Goal: Task Accomplishment & Management: Manage account settings

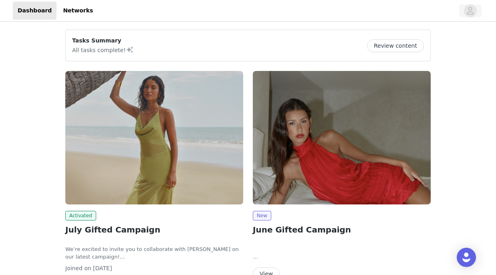
click at [470, 8] on icon "avatar" at bounding box center [471, 10] width 8 height 13
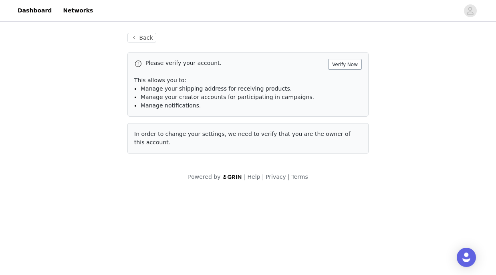
click at [337, 68] on button "Verify Now" at bounding box center [345, 64] width 34 height 11
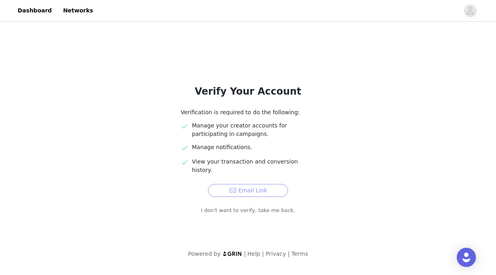
click at [237, 184] on button "Email Link" at bounding box center [248, 190] width 80 height 13
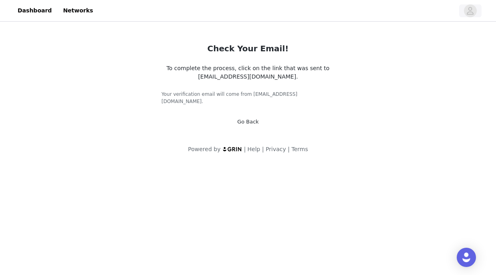
click at [471, 12] on icon "avatar" at bounding box center [471, 10] width 8 height 13
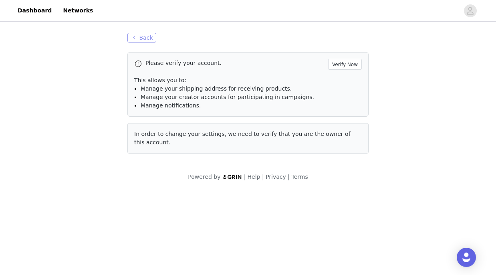
click at [147, 36] on button "Back" at bounding box center [141, 38] width 29 height 10
click at [43, 14] on link "Dashboard" at bounding box center [35, 11] width 44 height 18
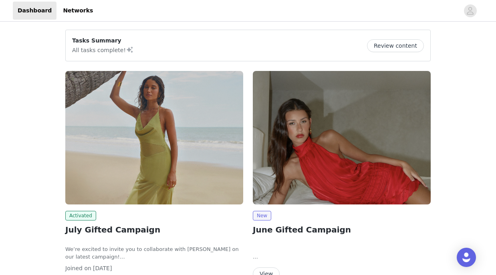
click at [413, 45] on button "Review content" at bounding box center [395, 45] width 57 height 13
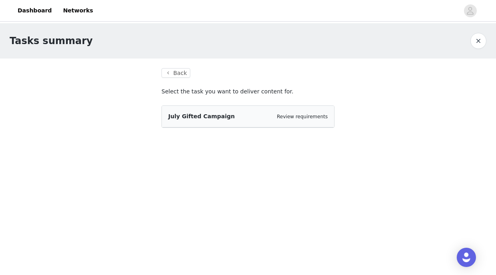
click at [247, 123] on div "July Gifted Campaign Review requirements" at bounding box center [248, 117] width 172 height 22
click at [201, 115] on span "July Gifted Campaign" at bounding box center [201, 116] width 67 height 6
click at [295, 117] on link "Review requirements" at bounding box center [302, 117] width 51 height 6
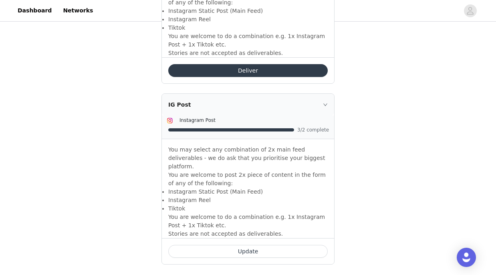
scroll to position [651, 0]
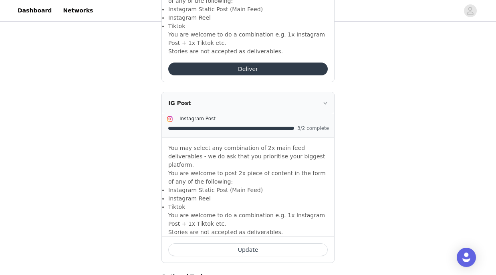
click at [218, 243] on button "Update" at bounding box center [248, 249] width 160 height 13
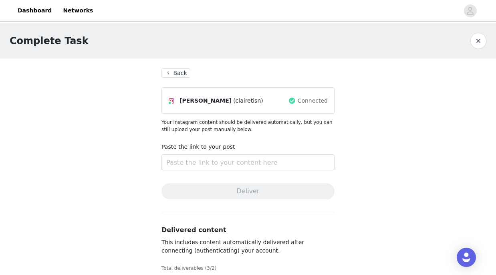
click at [171, 76] on button "Back" at bounding box center [176, 73] width 29 height 10
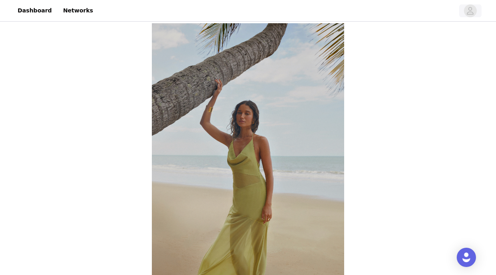
click at [472, 9] on icon "avatar" at bounding box center [470, 11] width 7 height 8
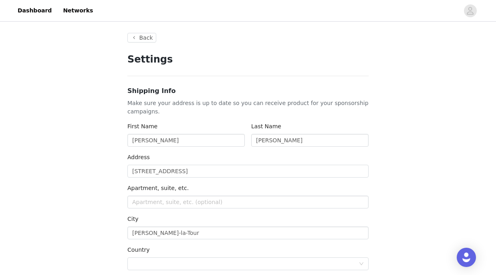
type input "+33 ([GEOGRAPHIC_DATA])"
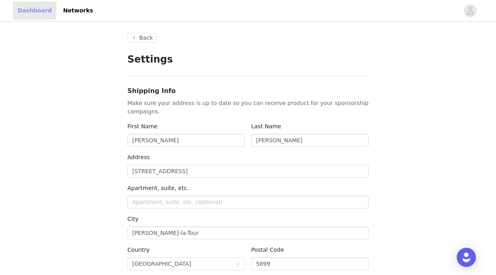
click at [40, 16] on link "Dashboard" at bounding box center [35, 11] width 44 height 18
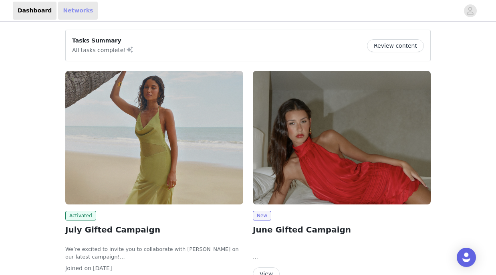
click at [79, 8] on link "Networks" at bounding box center [78, 11] width 40 height 18
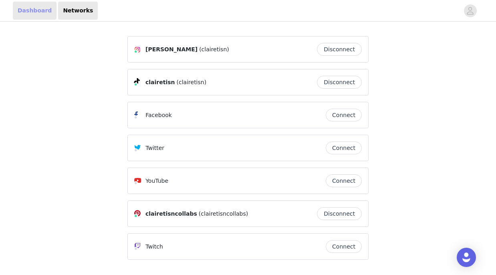
click at [46, 11] on link "Dashboard" at bounding box center [35, 11] width 44 height 18
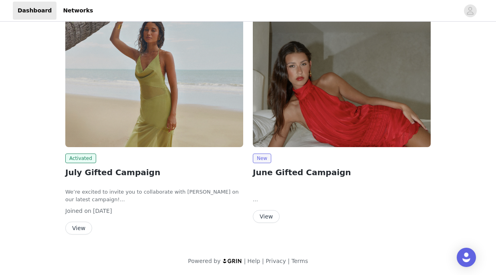
click at [85, 223] on button "View" at bounding box center [78, 228] width 27 height 13
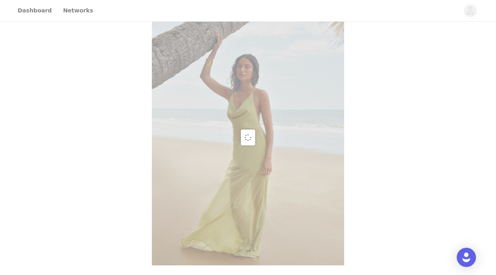
scroll to position [46, 0]
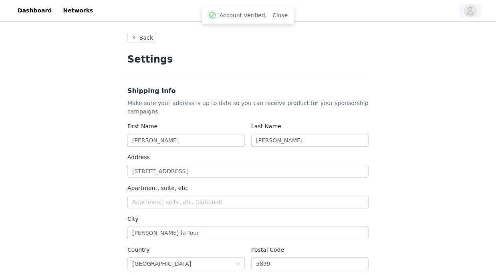
type input "+33 (France)"
click at [433, 0] on header "Dashboard Networks" at bounding box center [248, 11] width 496 height 22
